Goal: Information Seeking & Learning: Find specific page/section

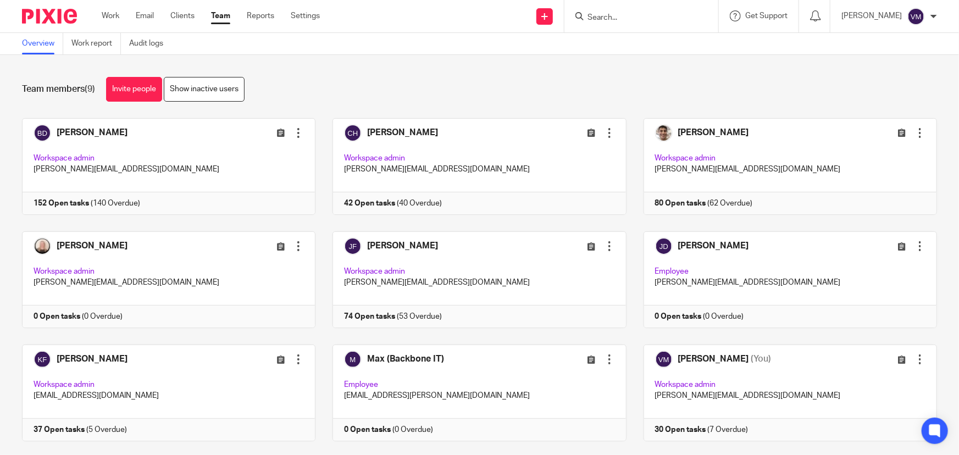
click at [222, 14] on link "Team" at bounding box center [220, 15] width 19 height 11
click at [146, 44] on link "Audit logs" at bounding box center [150, 43] width 42 height 21
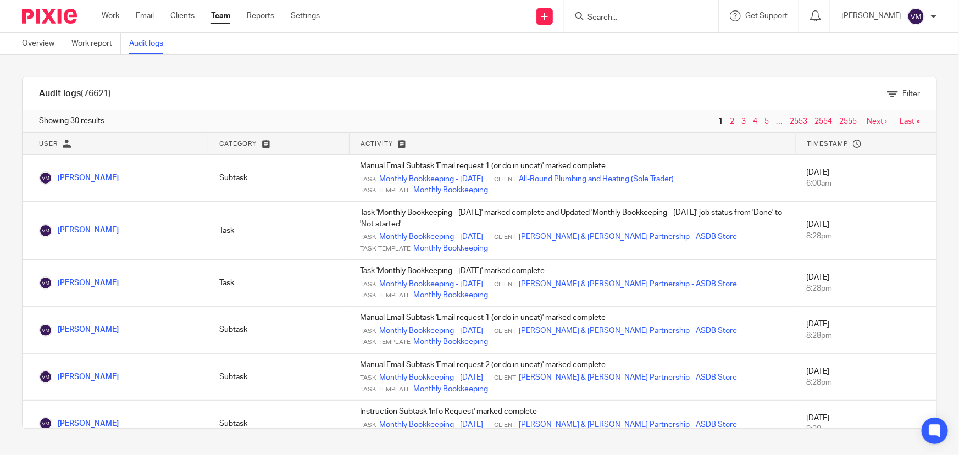
click at [225, 16] on link "Team" at bounding box center [220, 15] width 19 height 11
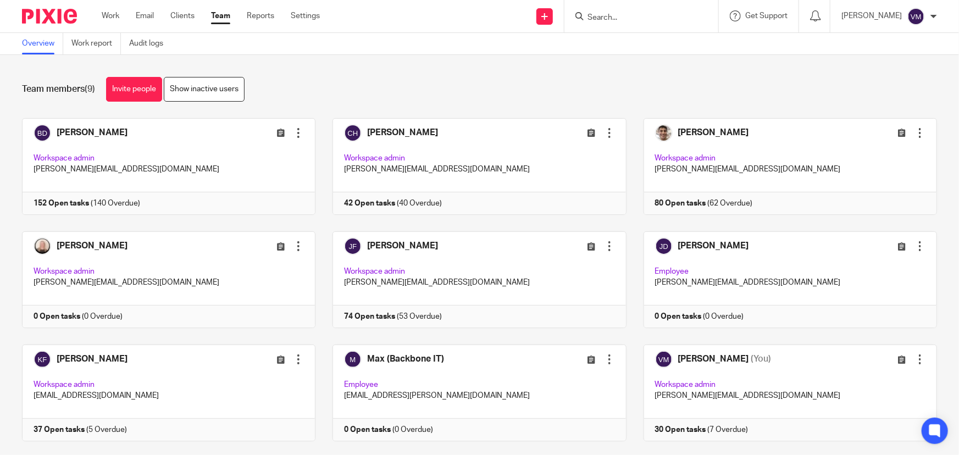
click at [627, 13] on input "Search" at bounding box center [636, 18] width 99 height 10
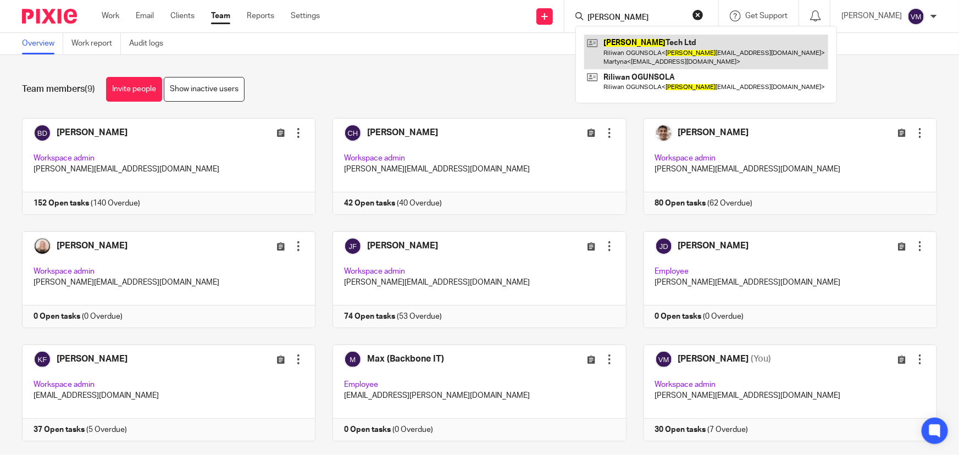
type input "rao"
click at [667, 48] on link at bounding box center [706, 52] width 244 height 34
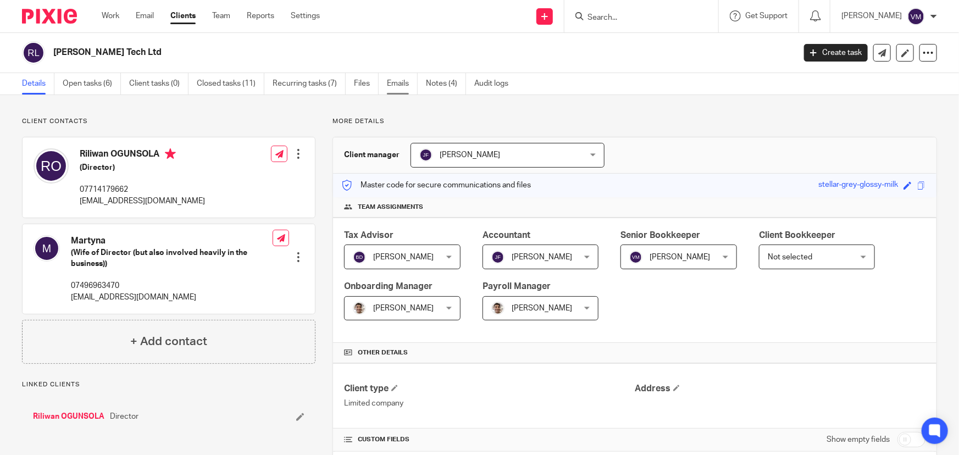
click at [394, 82] on link "Emails" at bounding box center [402, 83] width 31 height 21
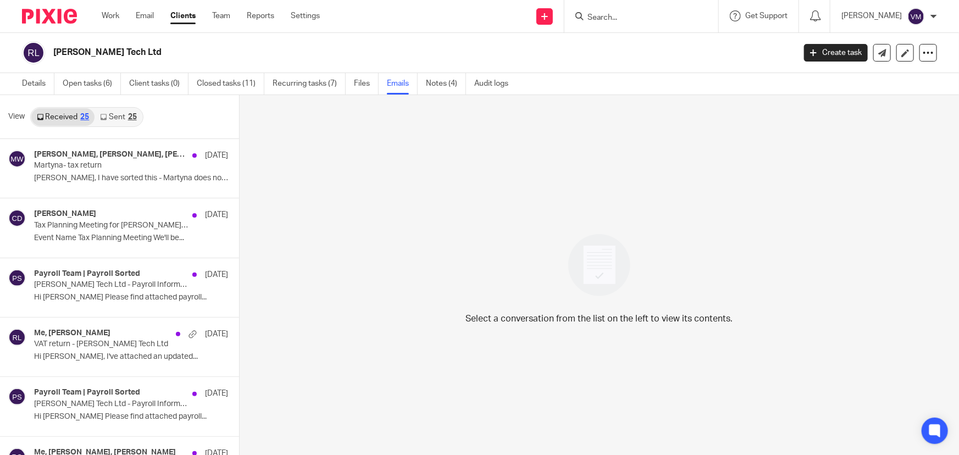
click at [112, 113] on link "Sent 25" at bounding box center [118, 117] width 47 height 18
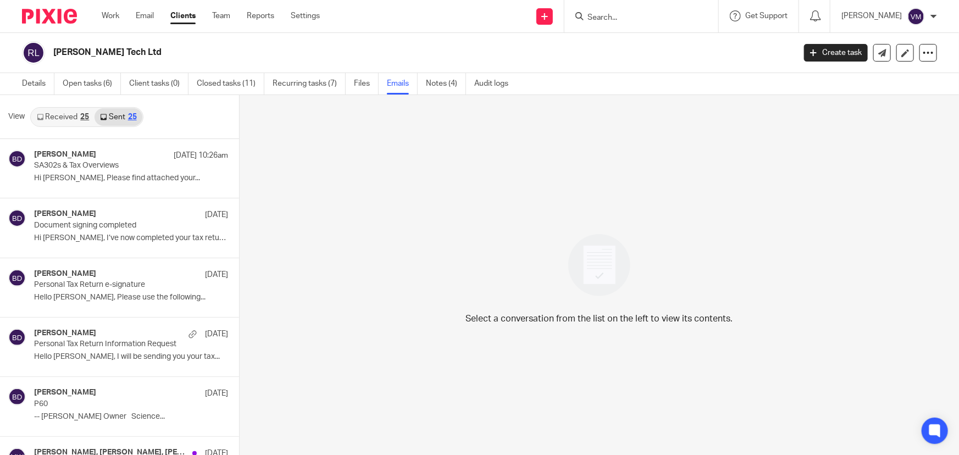
scroll to position [1, 0]
click at [220, 14] on link "Team" at bounding box center [221, 15] width 18 height 11
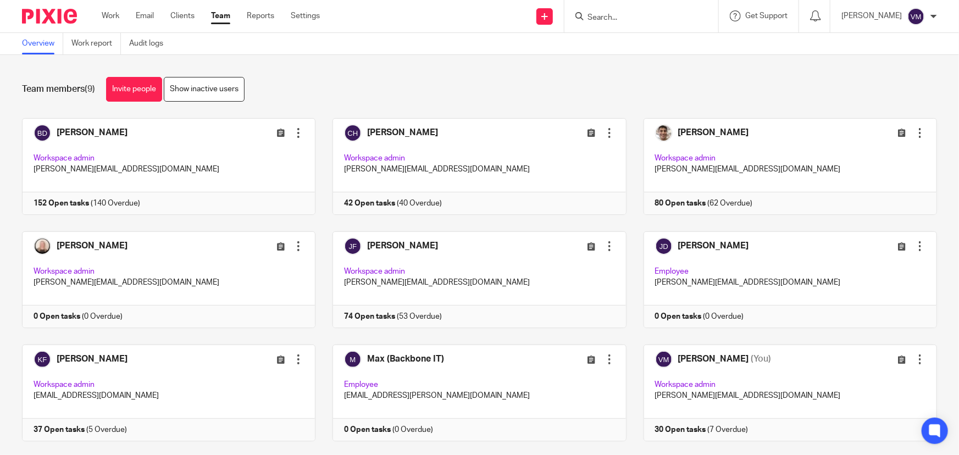
click at [627, 17] on input "Search" at bounding box center [636, 18] width 99 height 10
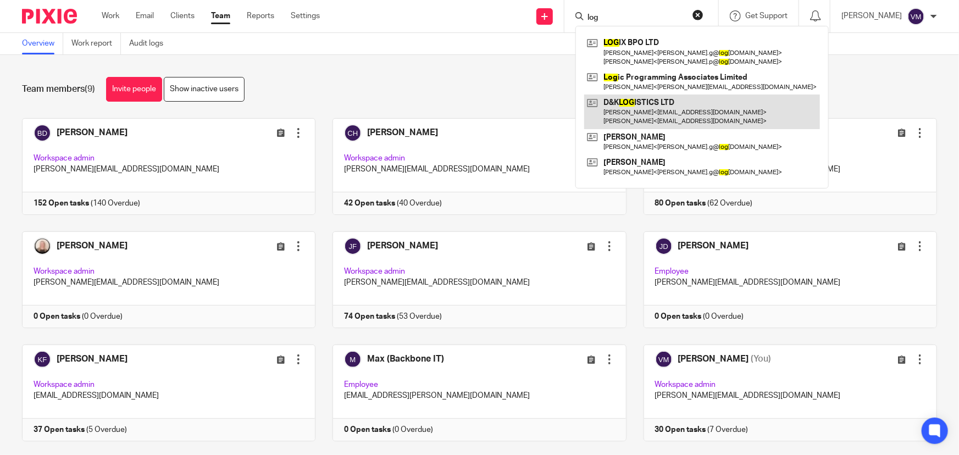
type input "log"
click at [666, 104] on link at bounding box center [702, 112] width 236 height 34
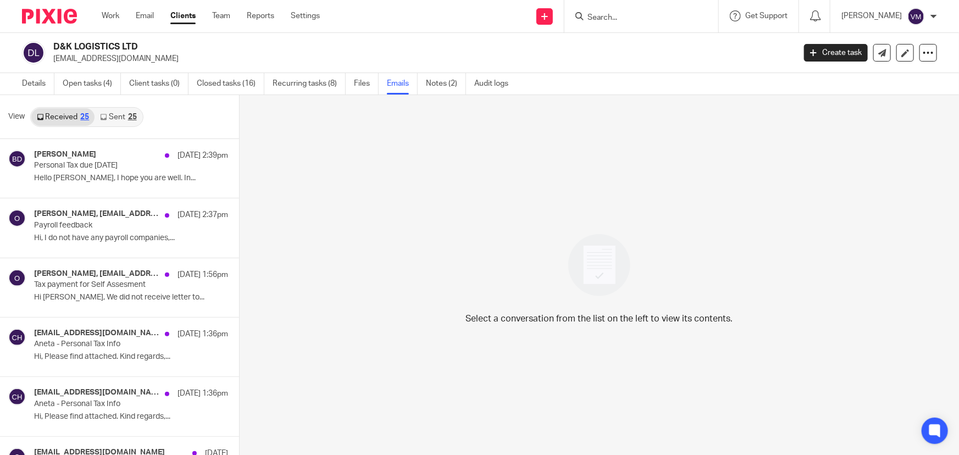
click at [108, 117] on link "Sent 25" at bounding box center [118, 117] width 47 height 18
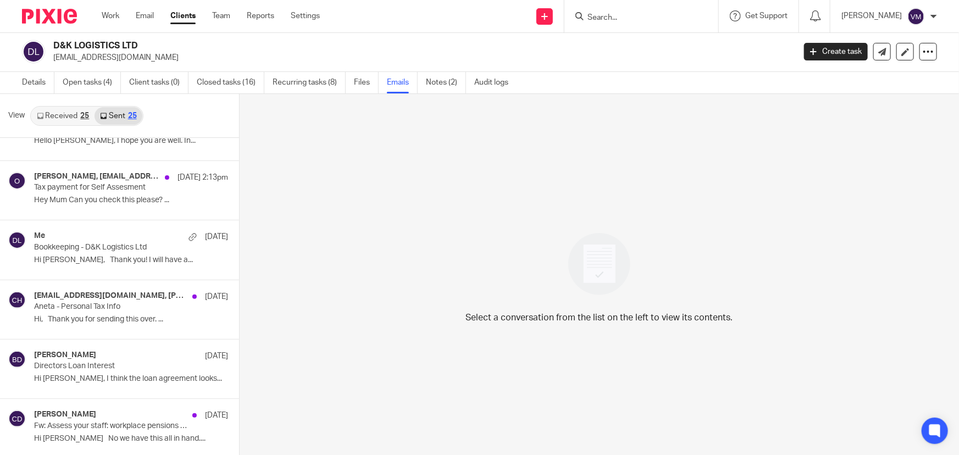
scroll to position [350, 0]
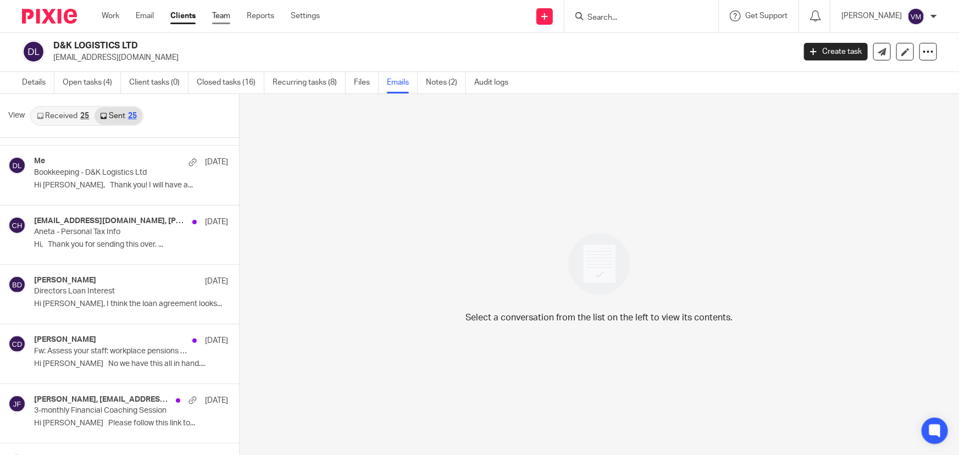
click at [224, 11] on link "Team" at bounding box center [221, 15] width 18 height 11
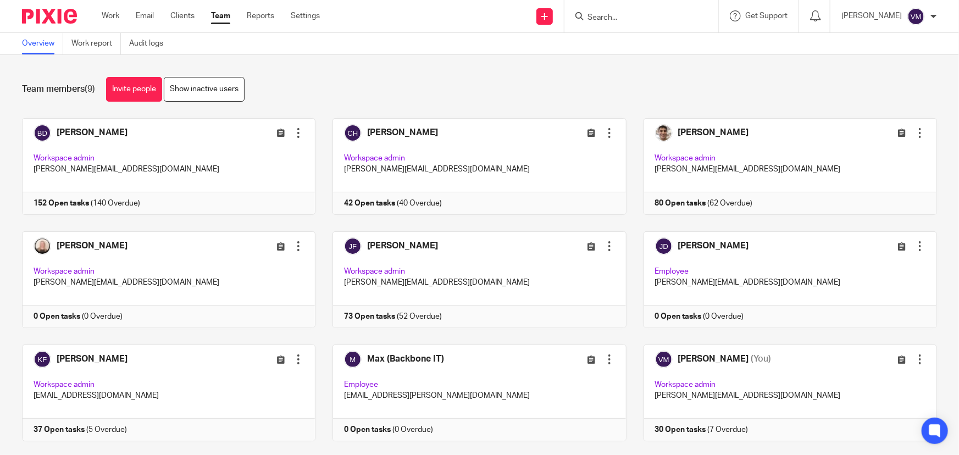
click at [652, 15] on input "Search" at bounding box center [636, 18] width 99 height 10
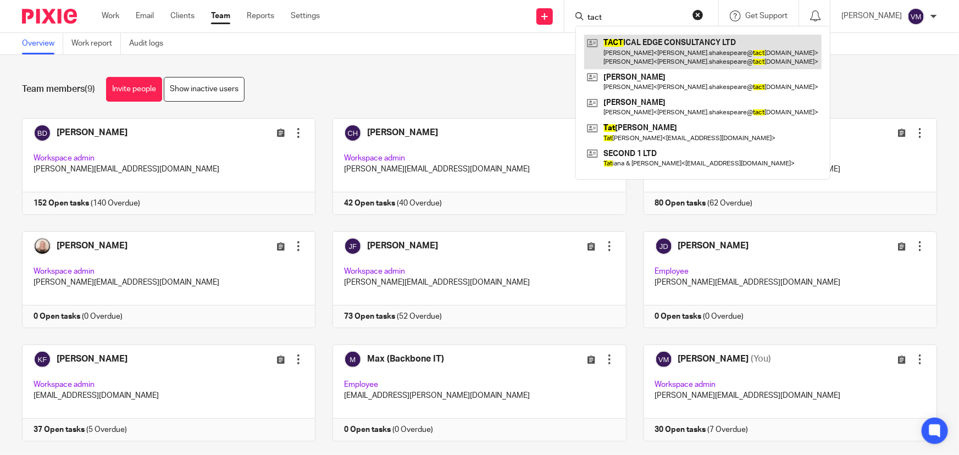
type input "tact"
click at [677, 49] on link at bounding box center [702, 52] width 237 height 34
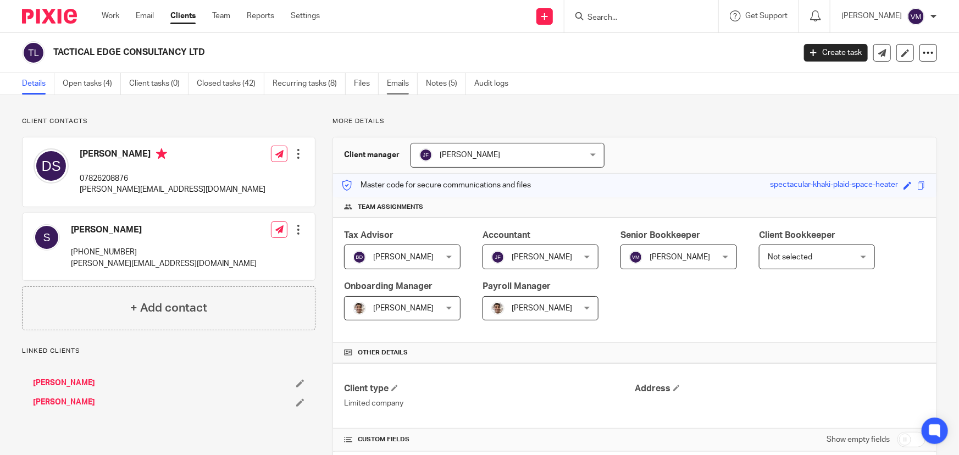
click at [402, 77] on link "Emails" at bounding box center [402, 83] width 31 height 21
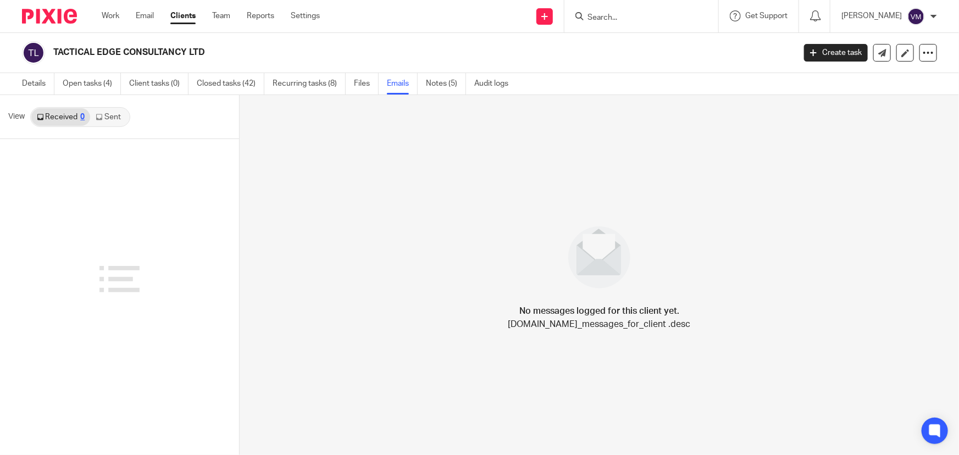
click at [115, 115] on link "Sent" at bounding box center [109, 117] width 38 height 18
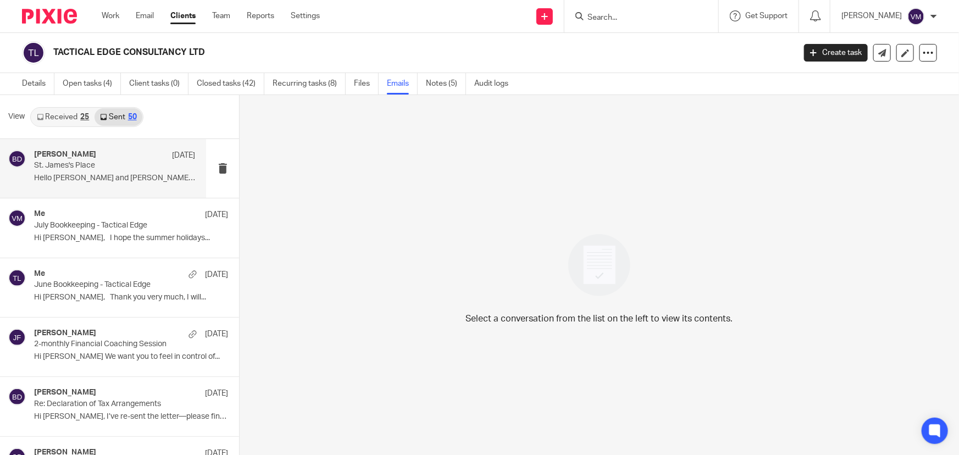
click at [73, 172] on div "Barbara Demtriou 7 Aug St. James's Place Hello Sophie and Dan, I hope you are w…" at bounding box center [114, 168] width 161 height 37
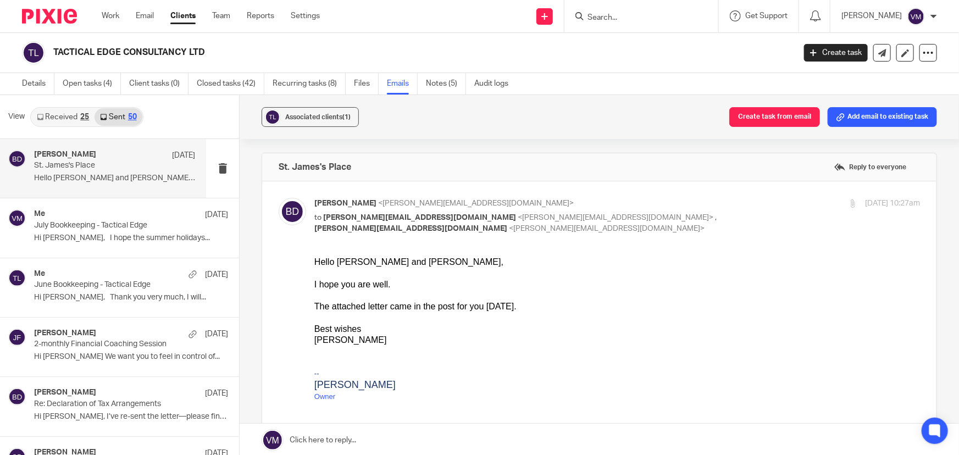
click at [76, 113] on link "Received 25" at bounding box center [62, 117] width 63 height 18
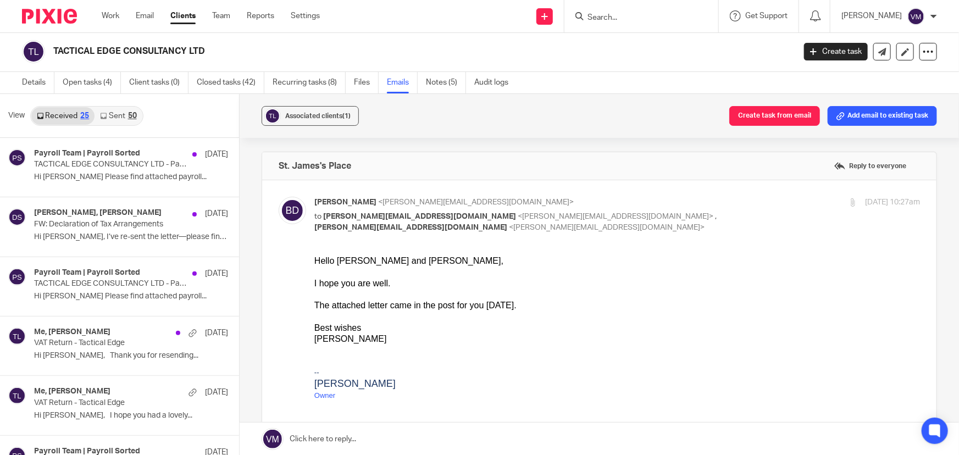
click at [124, 112] on link "Sent 50" at bounding box center [118, 116] width 47 height 18
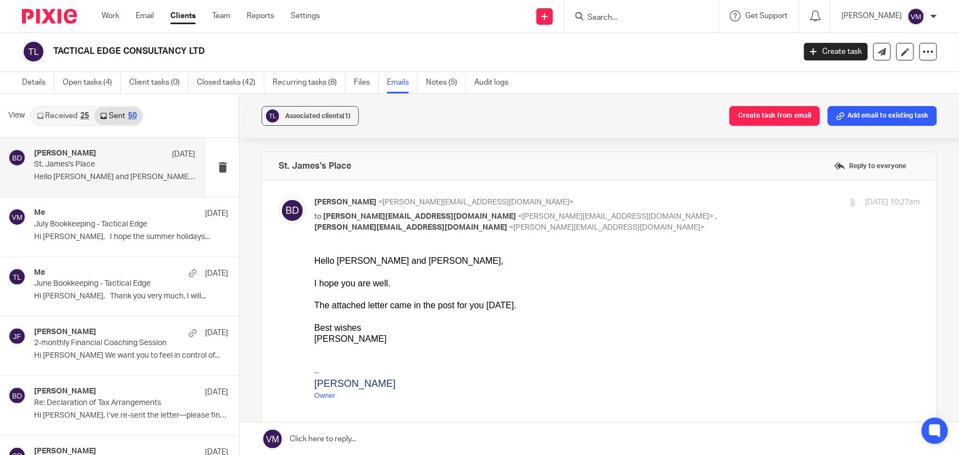
scroll to position [0, 0]
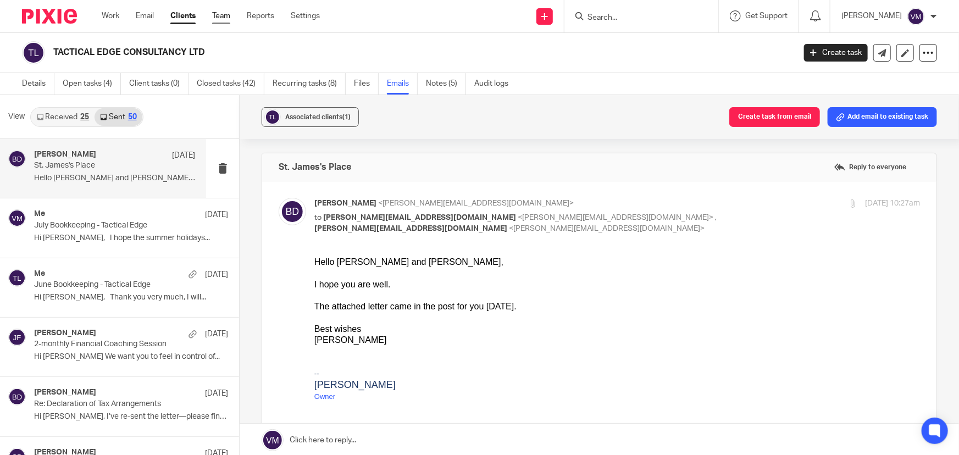
click at [218, 13] on link "Team" at bounding box center [221, 15] width 18 height 11
